Goal: Transaction & Acquisition: Purchase product/service

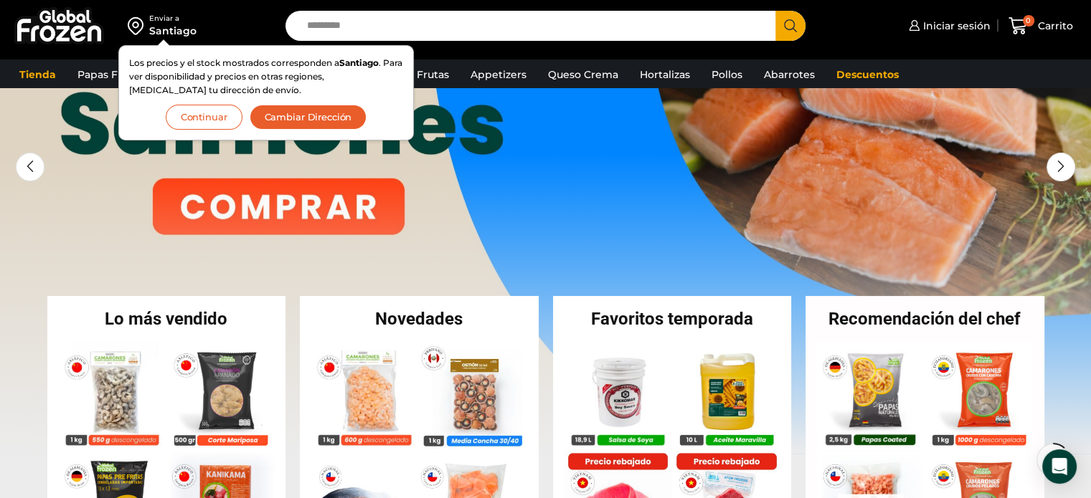
scroll to position [258, 0]
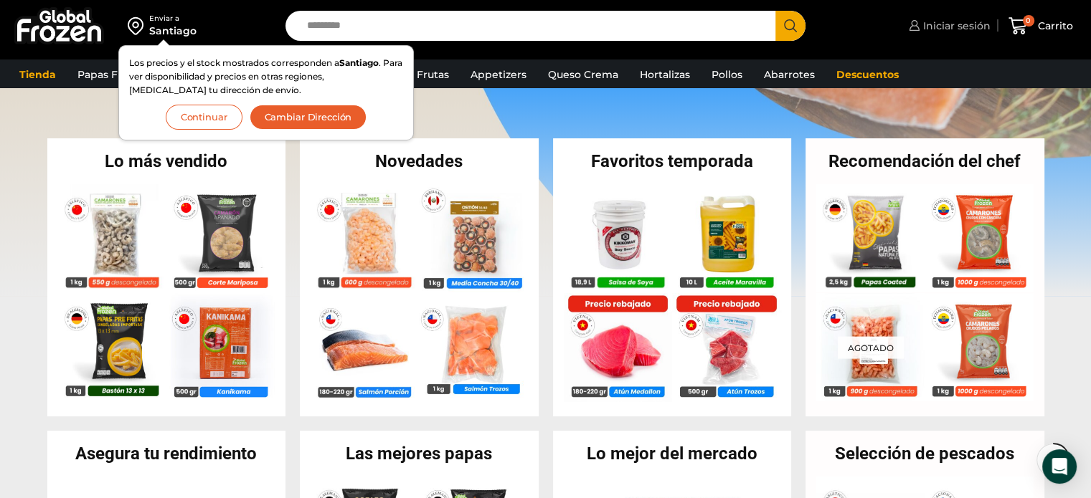
click at [960, 26] on span "Iniciar sesión" at bounding box center [954, 26] width 71 height 14
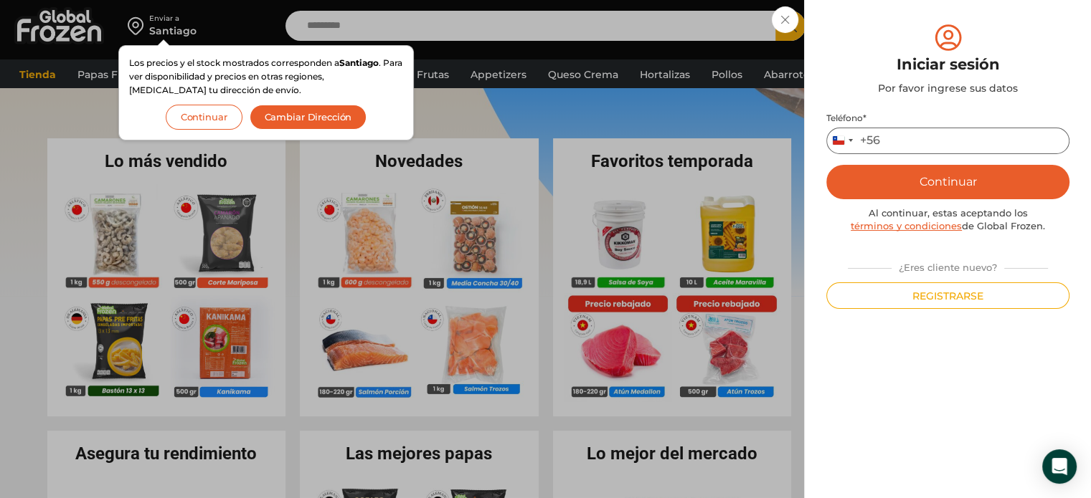
click at [926, 148] on input "Teléfono *" at bounding box center [947, 141] width 243 height 27
type input "*********"
click at [930, 197] on button "Continuar" at bounding box center [947, 182] width 243 height 34
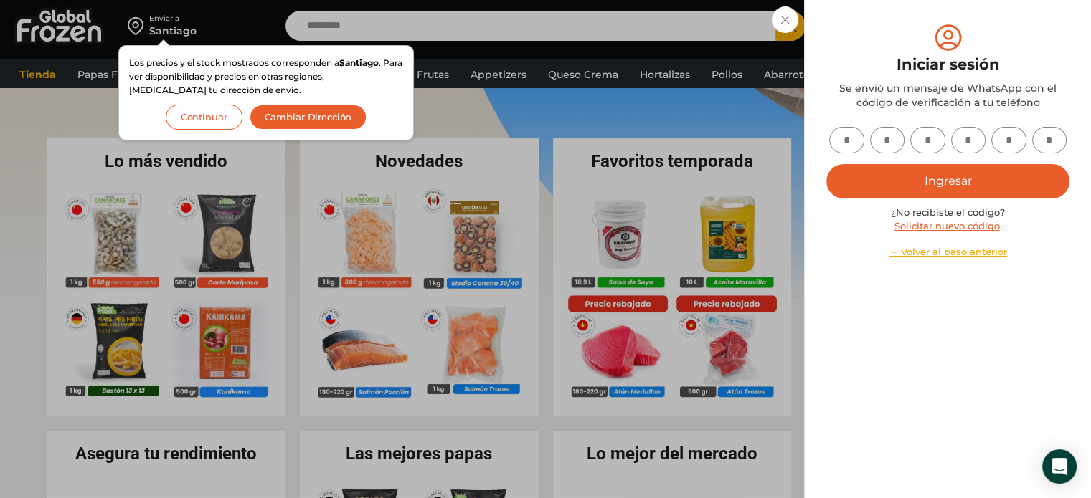
click at [846, 146] on input "text" at bounding box center [846, 140] width 35 height 27
type input "*"
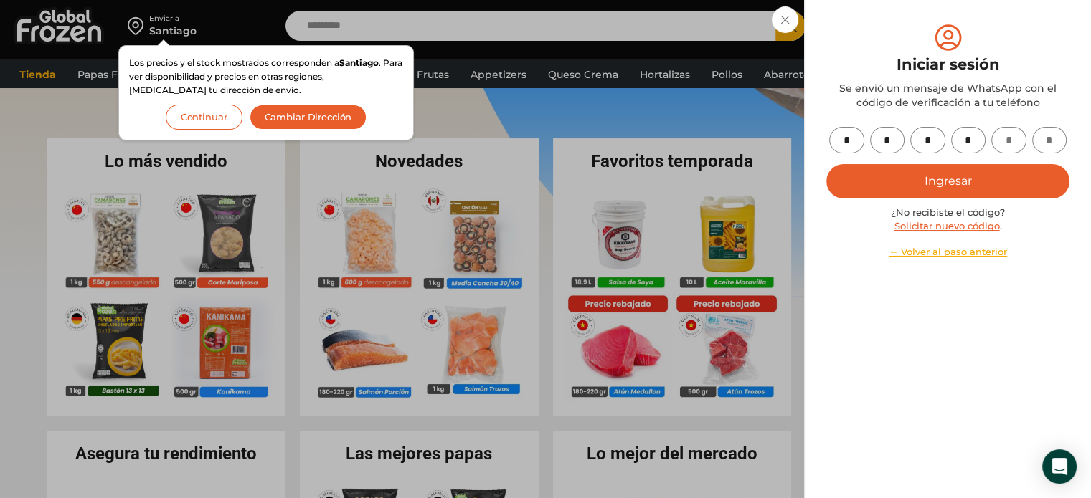
type input "*"
click at [971, 181] on button "Ingresar" at bounding box center [947, 181] width 243 height 34
click at [908, 186] on button "Ingresar" at bounding box center [947, 181] width 243 height 34
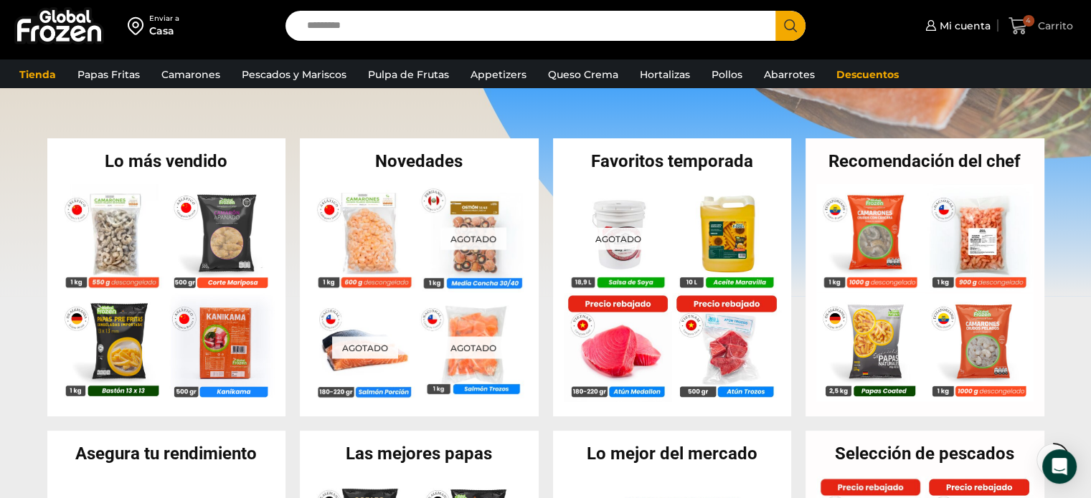
click at [1020, 30] on icon at bounding box center [1017, 25] width 19 height 19
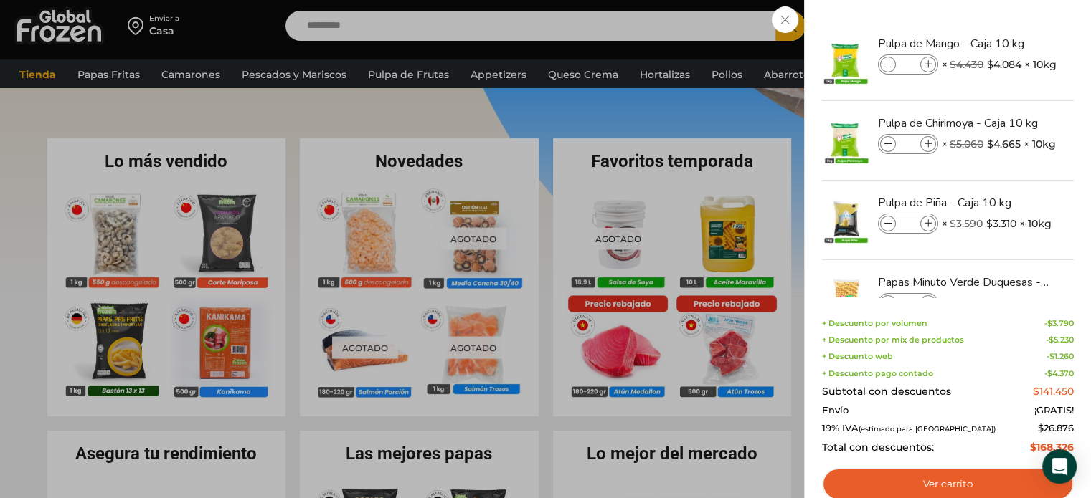
click at [1005, 28] on div "4 [GEOGRAPHIC_DATA] 4 4 Shopping Cart * $" at bounding box center [1041, 26] width 72 height 34
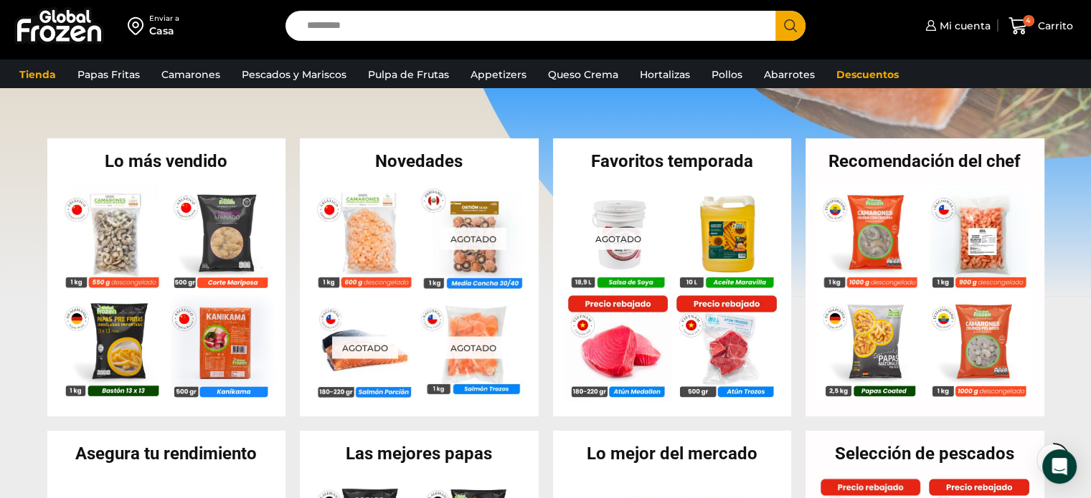
click at [622, 20] on input "Search input" at bounding box center [534, 26] width 469 height 30
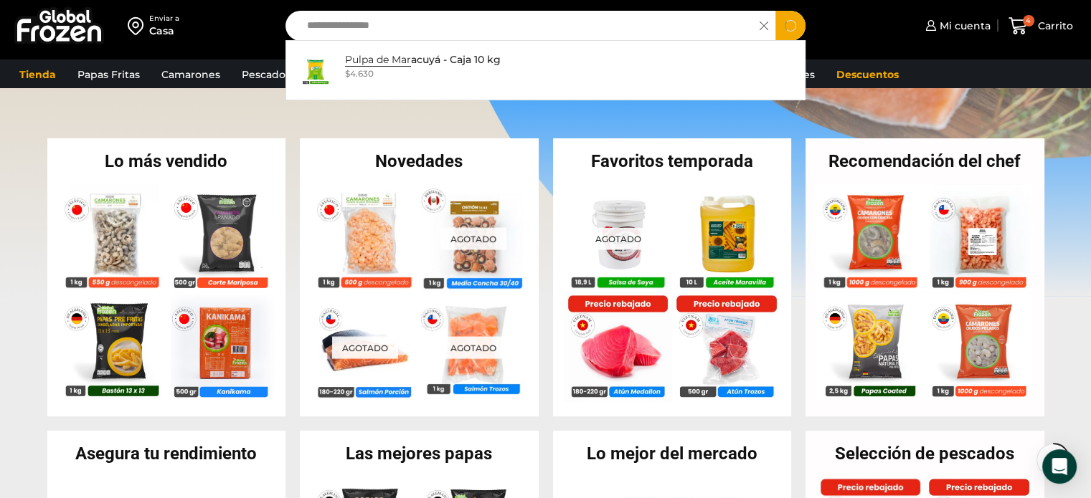
type input "**********"
click at [775, 11] on button "Search" at bounding box center [790, 26] width 30 height 30
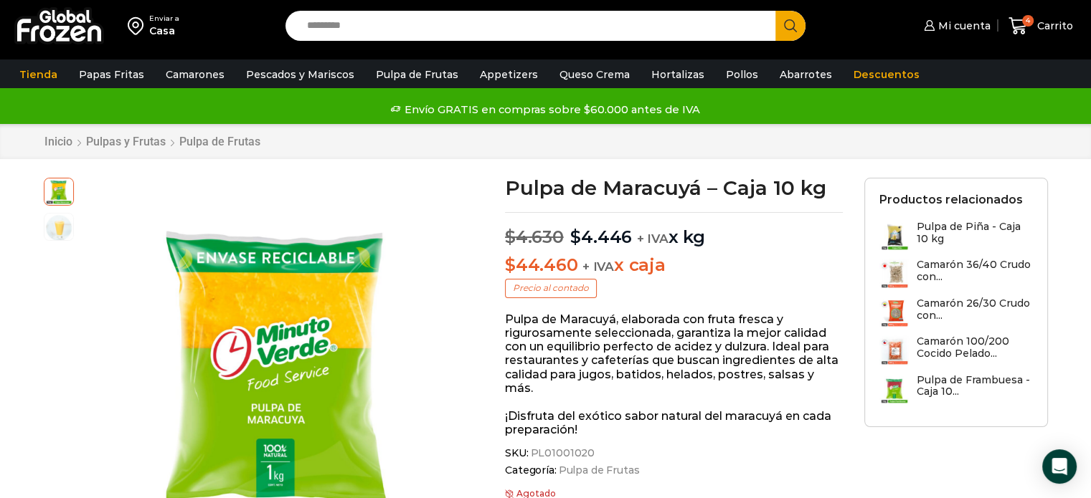
click at [723, 255] on p "$ 44.460 + IVA x caja" at bounding box center [674, 265] width 338 height 21
click at [1021, 23] on icon at bounding box center [1017, 25] width 19 height 19
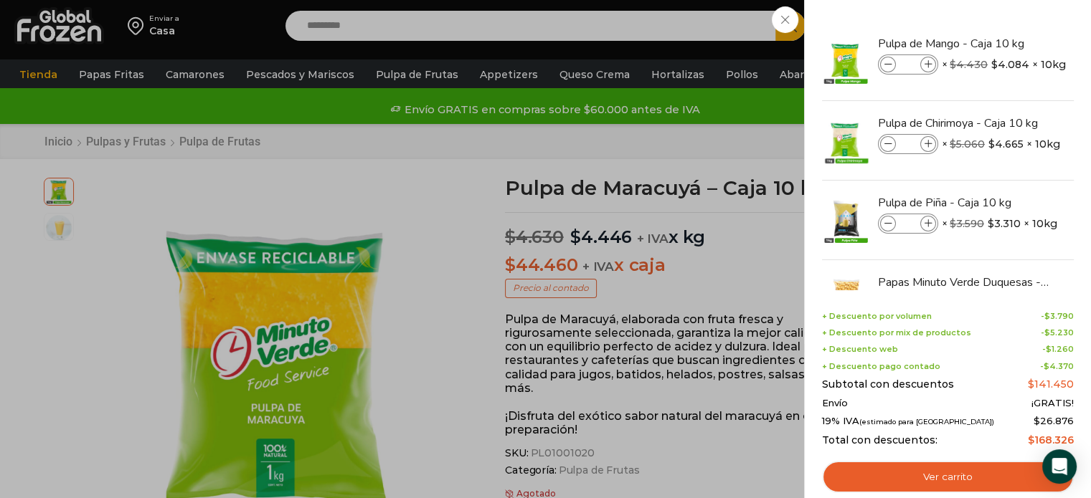
scroll to position [58, 0]
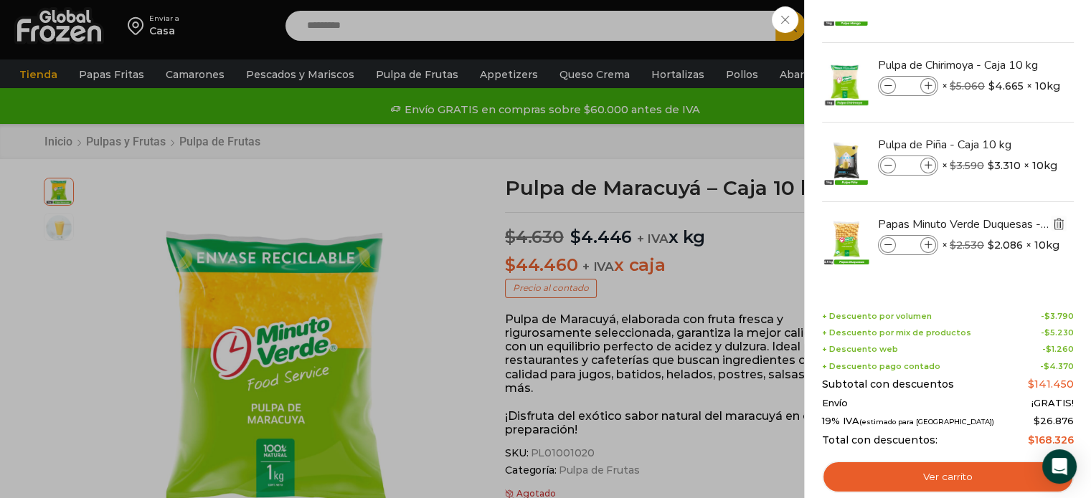
click at [1056, 224] on img "Eliminar Papas Minuto Verde Duquesas - Caja de 10 kg del carrito" at bounding box center [1058, 223] width 13 height 13
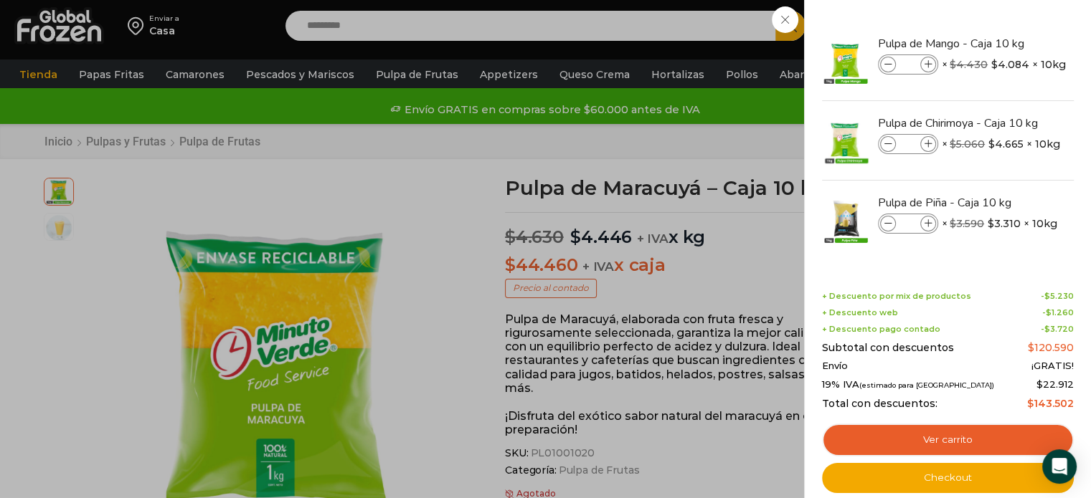
scroll to position [0, 0]
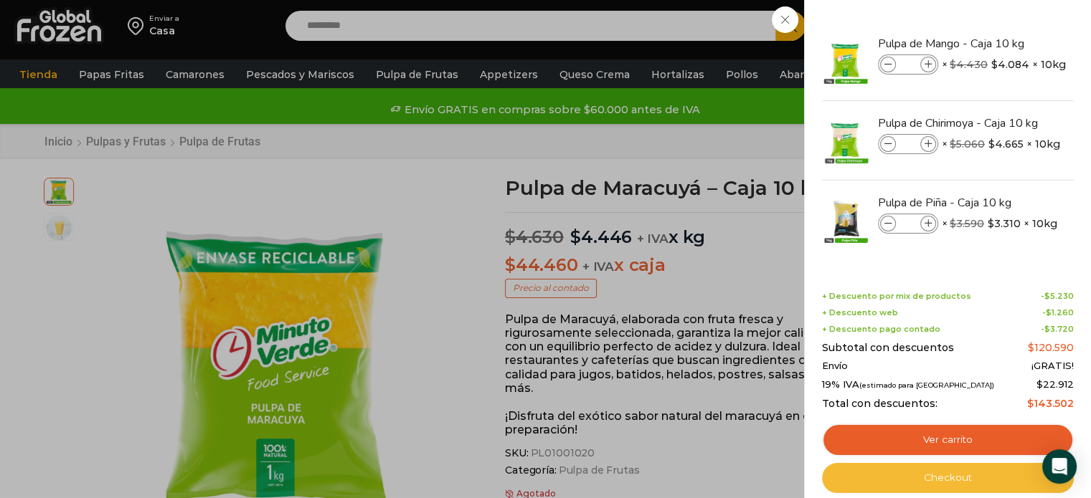
click at [952, 480] on link "Checkout" at bounding box center [948, 478] width 252 height 30
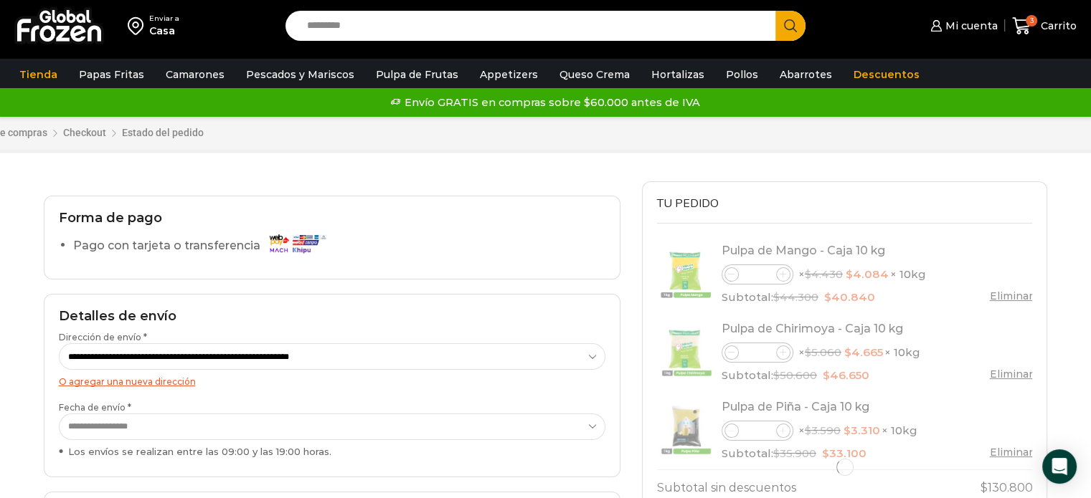
click at [546, 160] on div "Carrito de compras Checkout Estado del pedido ¿Tenés un cupón de descuento? Hac…" at bounding box center [545, 135] width 683 height 94
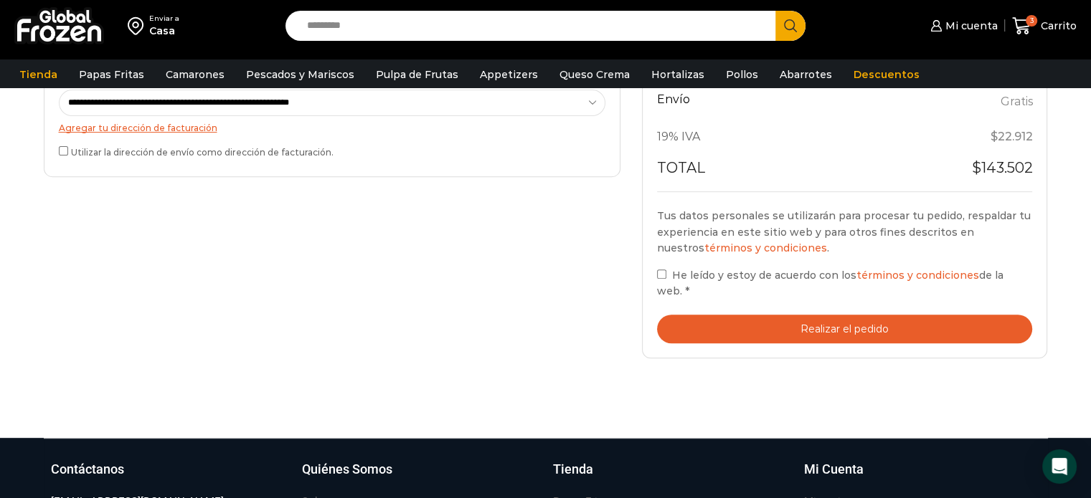
scroll to position [488, 0]
